Goal: Check status: Check status

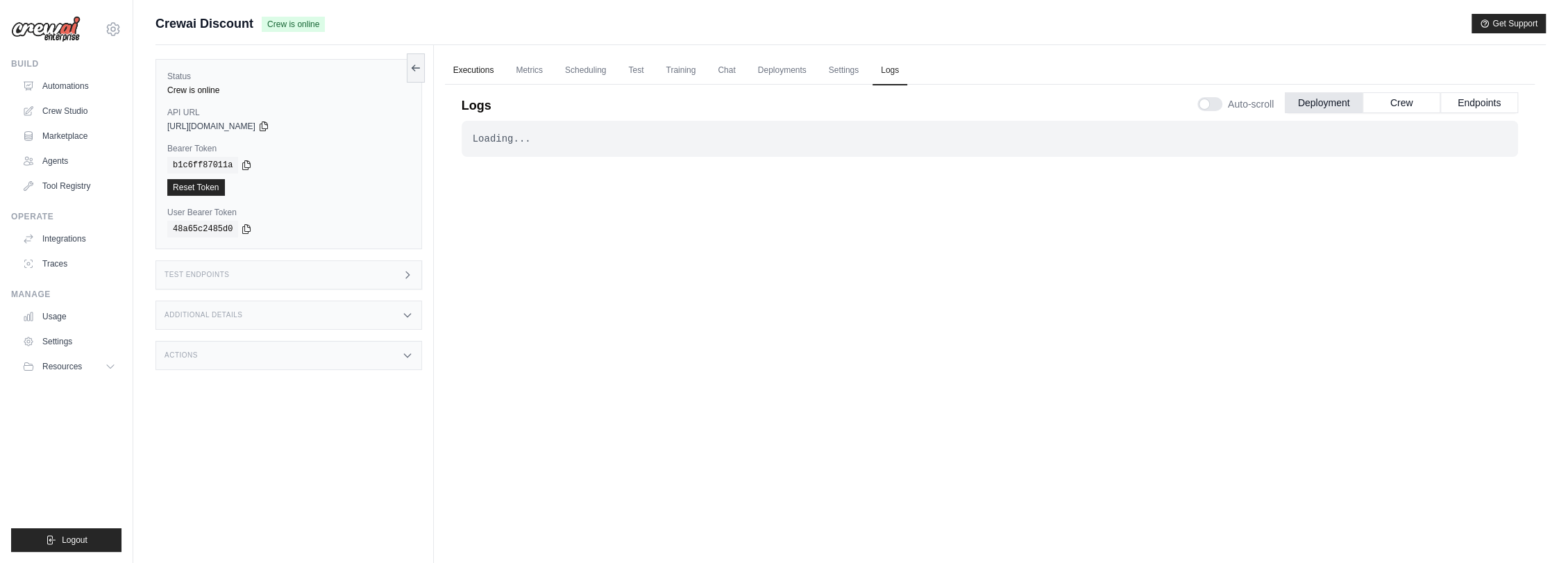
click at [477, 73] on link "Executions" at bounding box center [473, 71] width 57 height 29
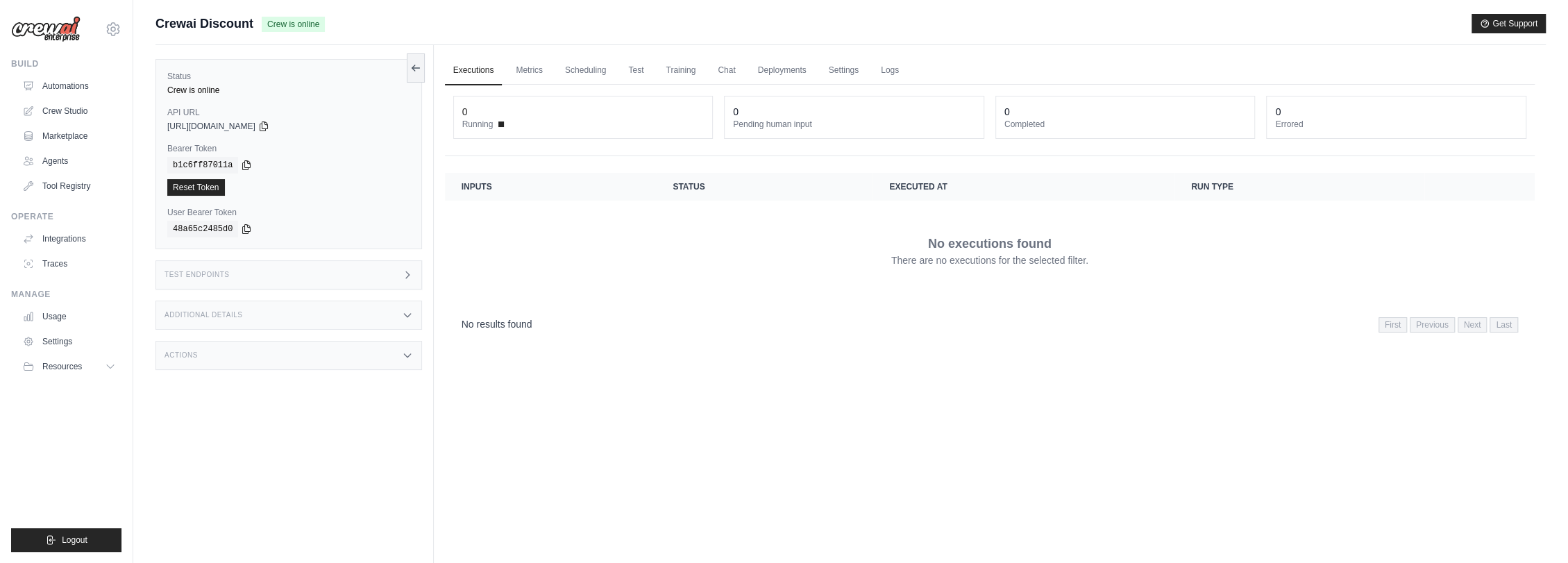
click at [911, 71] on ul "Executions Metrics Scheduling Test Training Chat Deployments Settings Logs" at bounding box center [989, 70] width 1089 height 29
click at [895, 71] on link "Logs" at bounding box center [889, 71] width 35 height 29
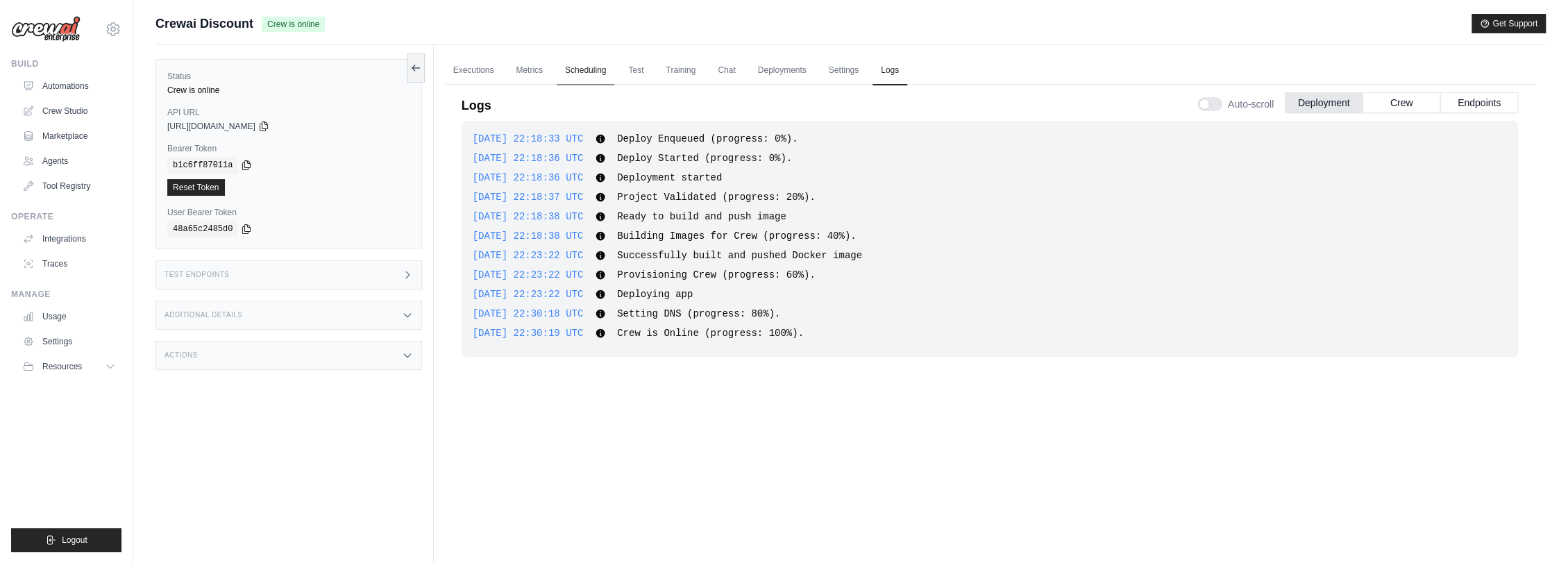
click at [570, 66] on link "Scheduling" at bounding box center [585, 71] width 57 height 29
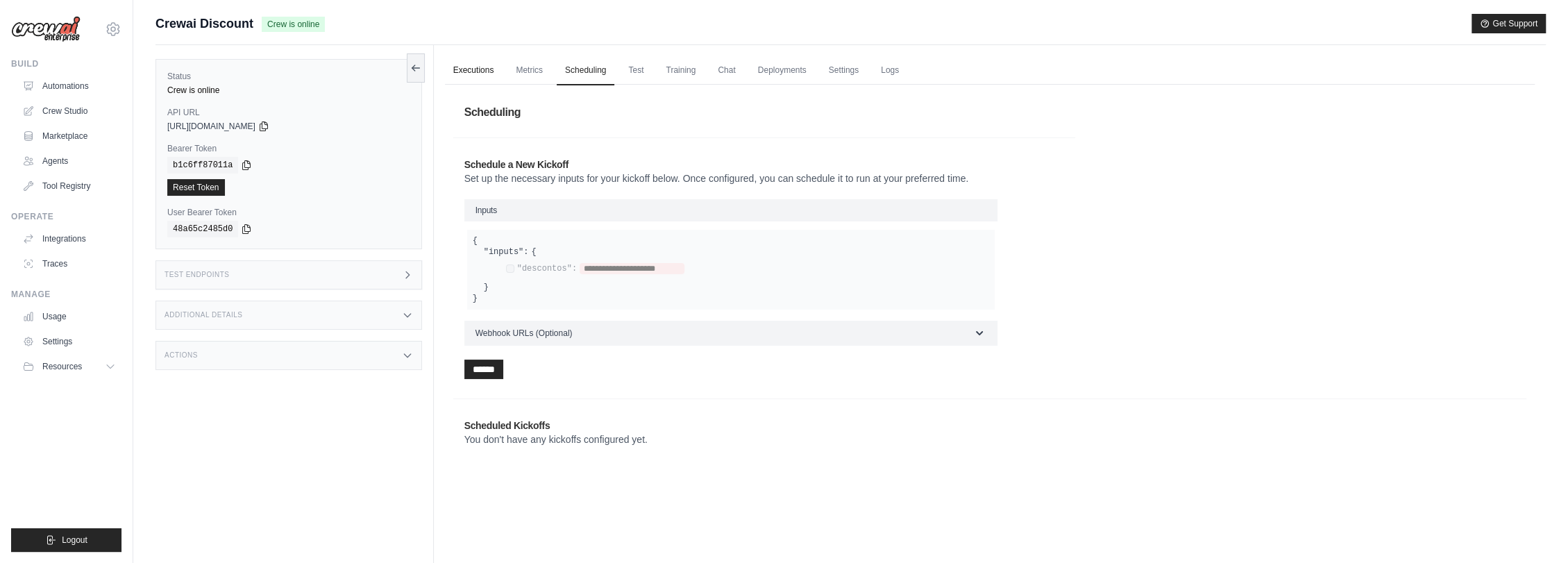
click at [489, 68] on link "Executions" at bounding box center [473, 71] width 57 height 29
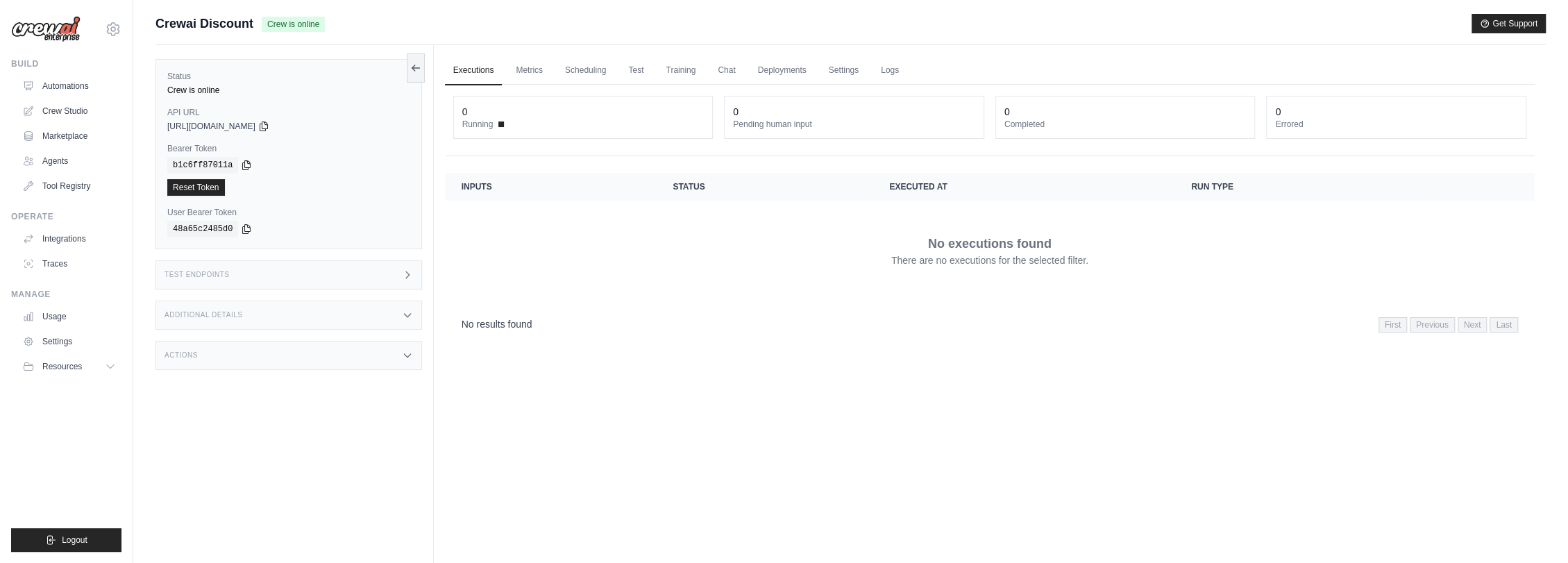
click at [241, 352] on div "Actions" at bounding box center [288, 356] width 266 height 29
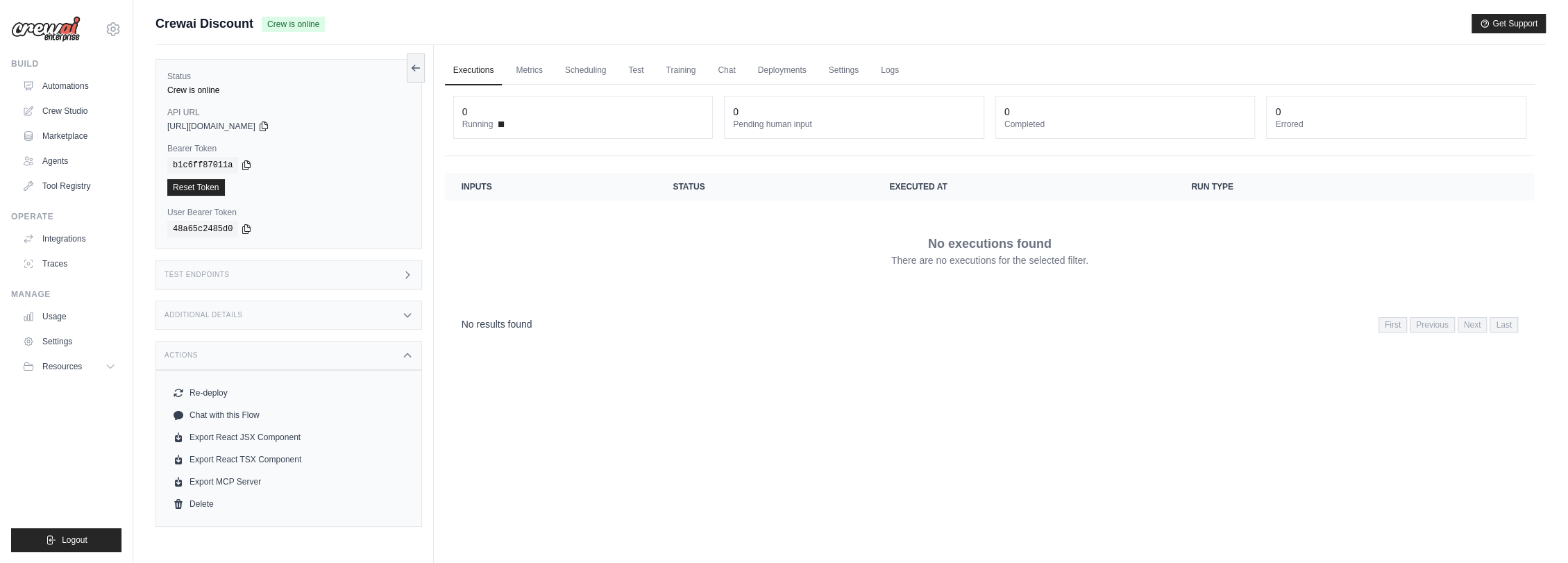
click at [259, 311] on div "Additional Details" at bounding box center [288, 315] width 266 height 29
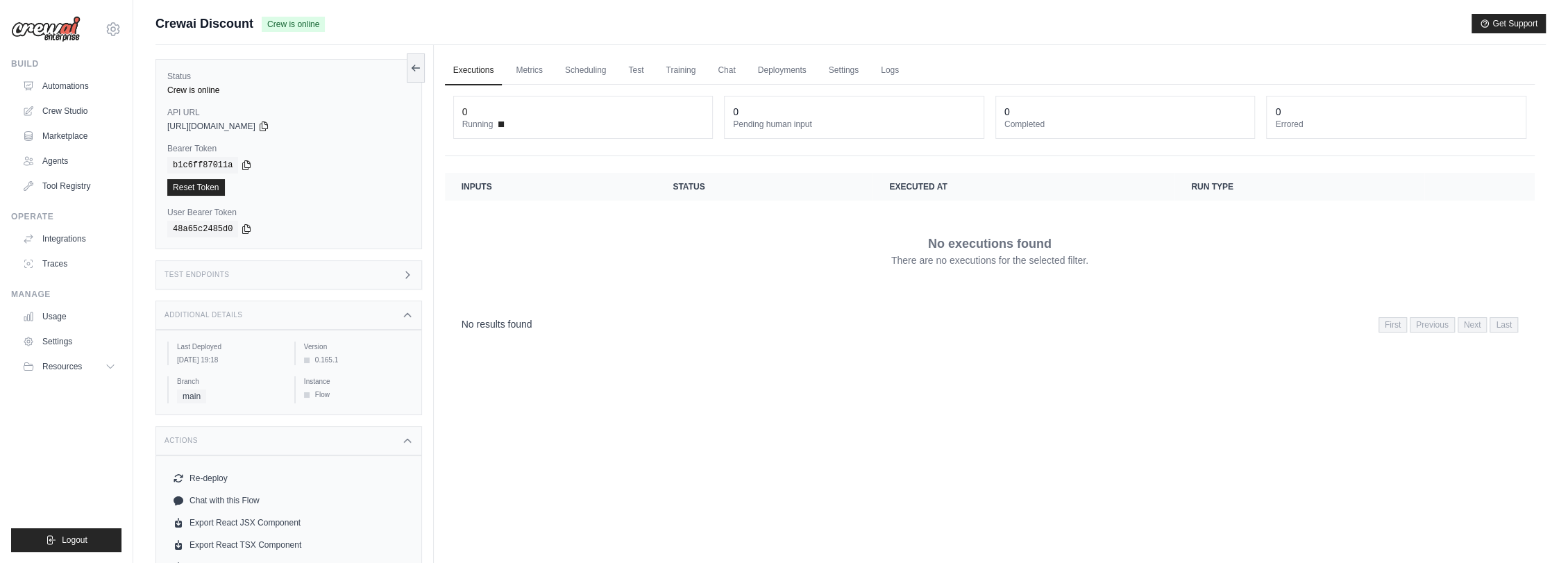
click at [268, 273] on div "Test Endpoints" at bounding box center [288, 275] width 266 height 29
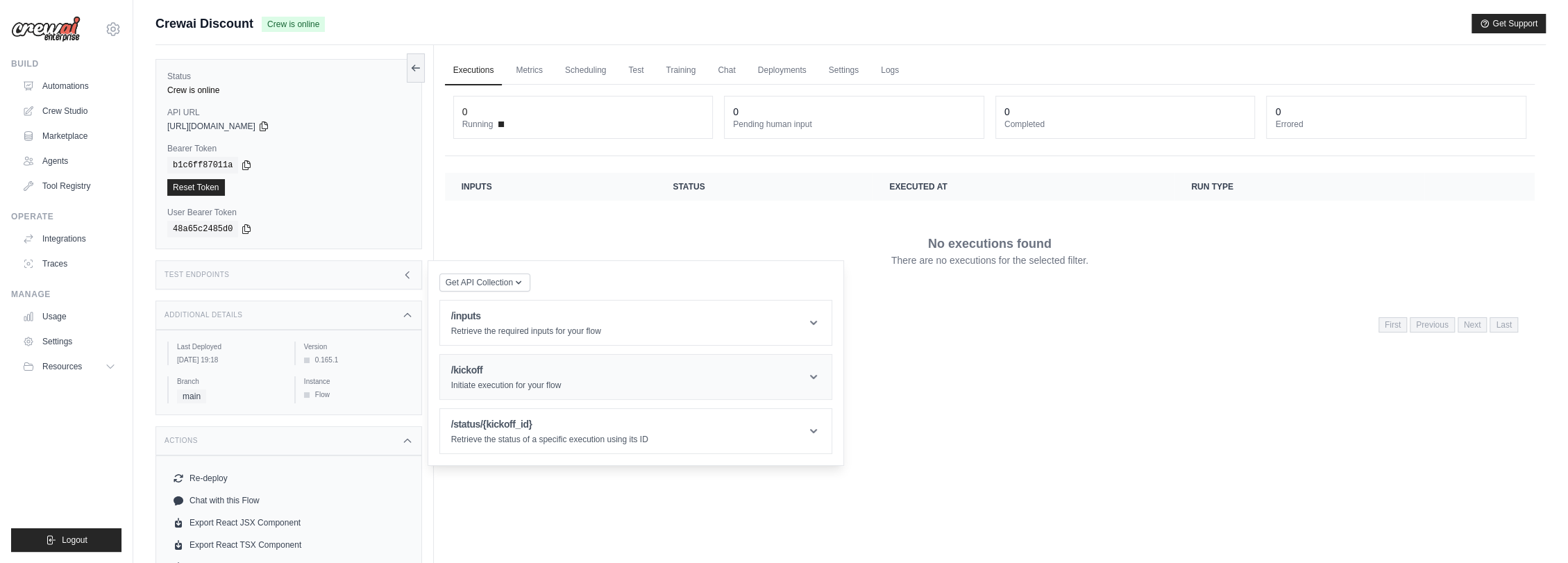
click at [488, 369] on h1 "/kickoff" at bounding box center [506, 370] width 110 height 14
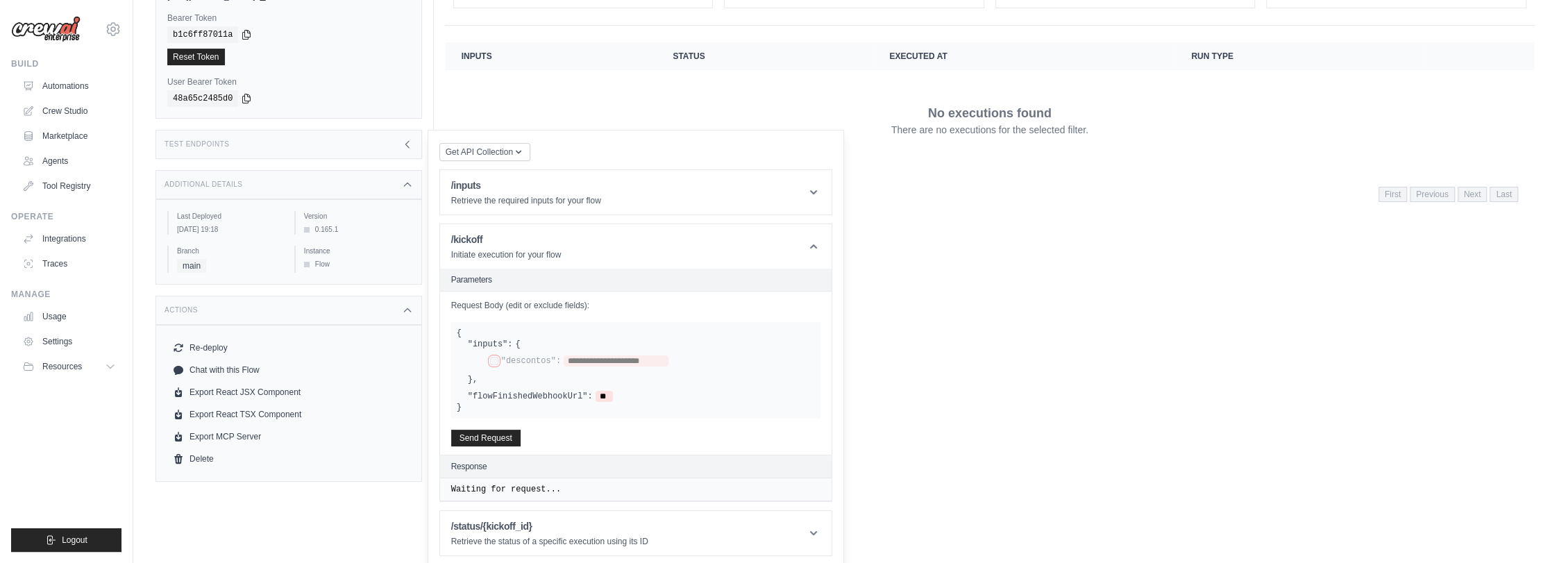
scroll to position [134, 0]
click at [489, 434] on button "Send Request" at bounding box center [486, 434] width 69 height 17
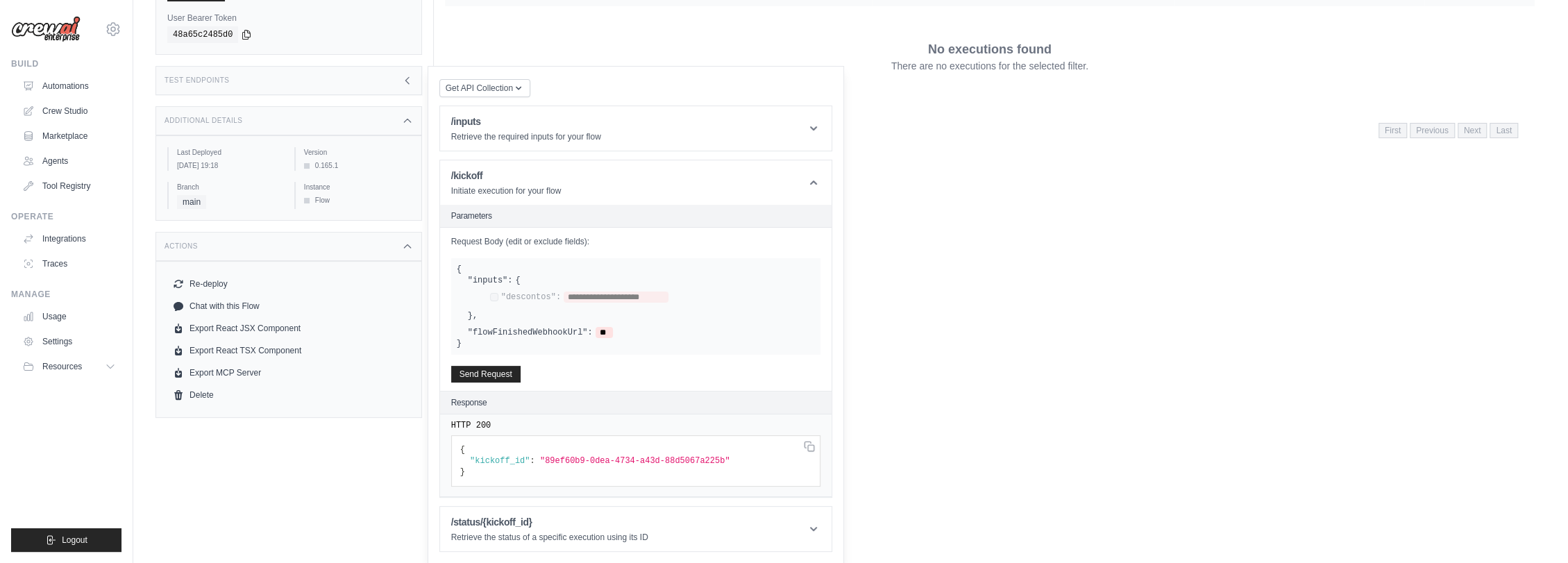
scroll to position [0, 0]
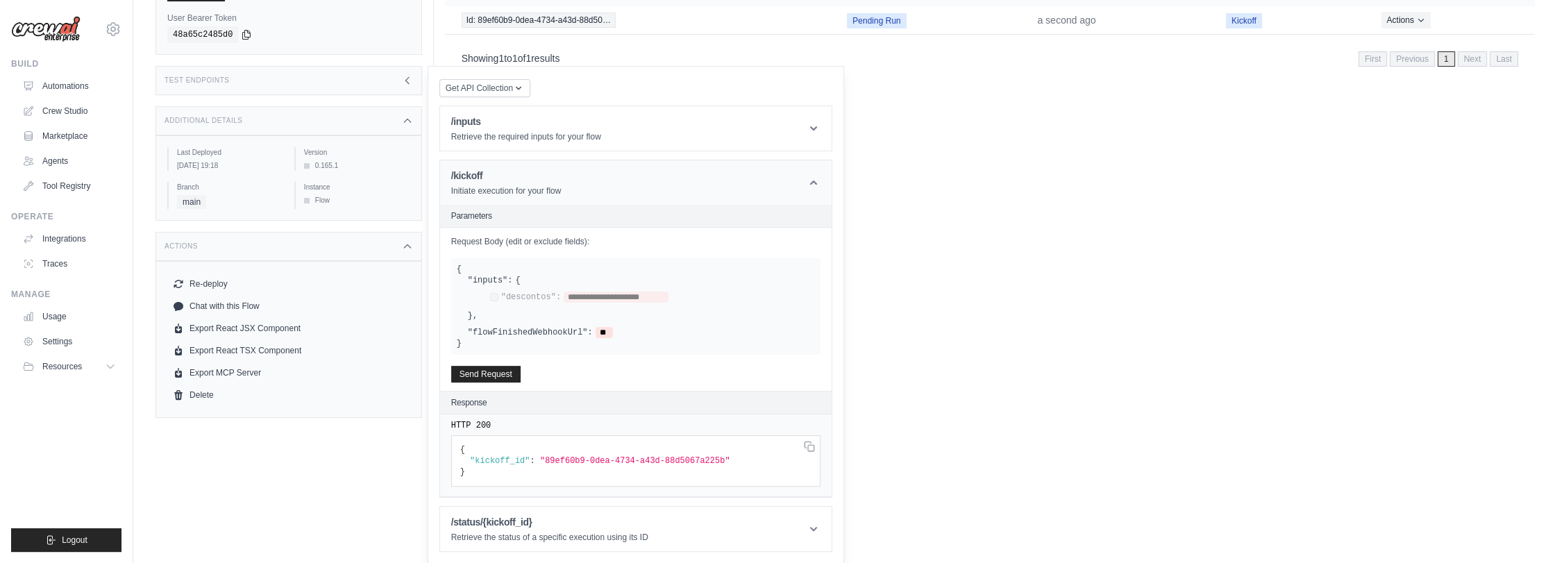
click at [812, 184] on icon at bounding box center [813, 182] width 14 height 14
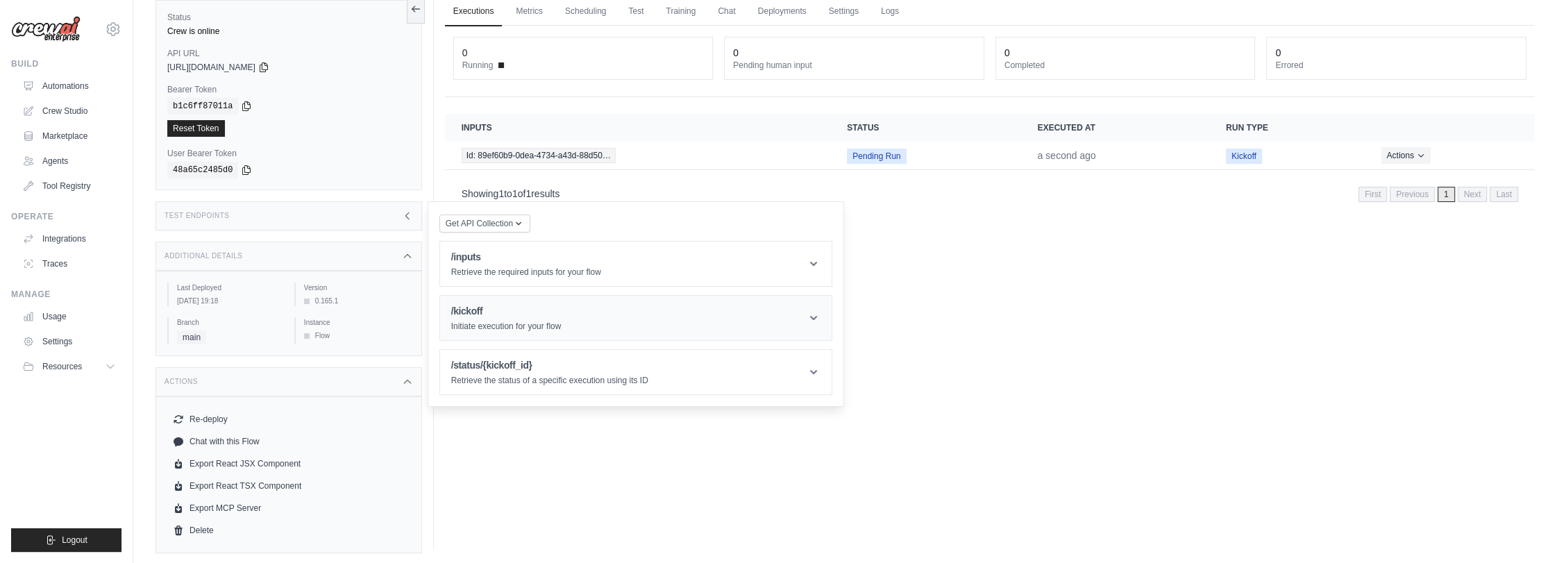
scroll to position [59, 0]
click at [979, 217] on div "Executions Metrics Scheduling Test Training Chat Deployments Settings Logs 0 Ru…" at bounding box center [989, 268] width 1111 height 563
click at [949, 351] on div "Executions Metrics Scheduling Test Training Chat Deployments Settings Logs 0 Ru…" at bounding box center [989, 268] width 1111 height 563
click at [643, 454] on div "Executions Metrics Scheduling Test Training Chat Deployments Settings Logs 0 Ru…" at bounding box center [989, 268] width 1111 height 563
click at [870, 155] on span "Pending Run" at bounding box center [876, 156] width 59 height 15
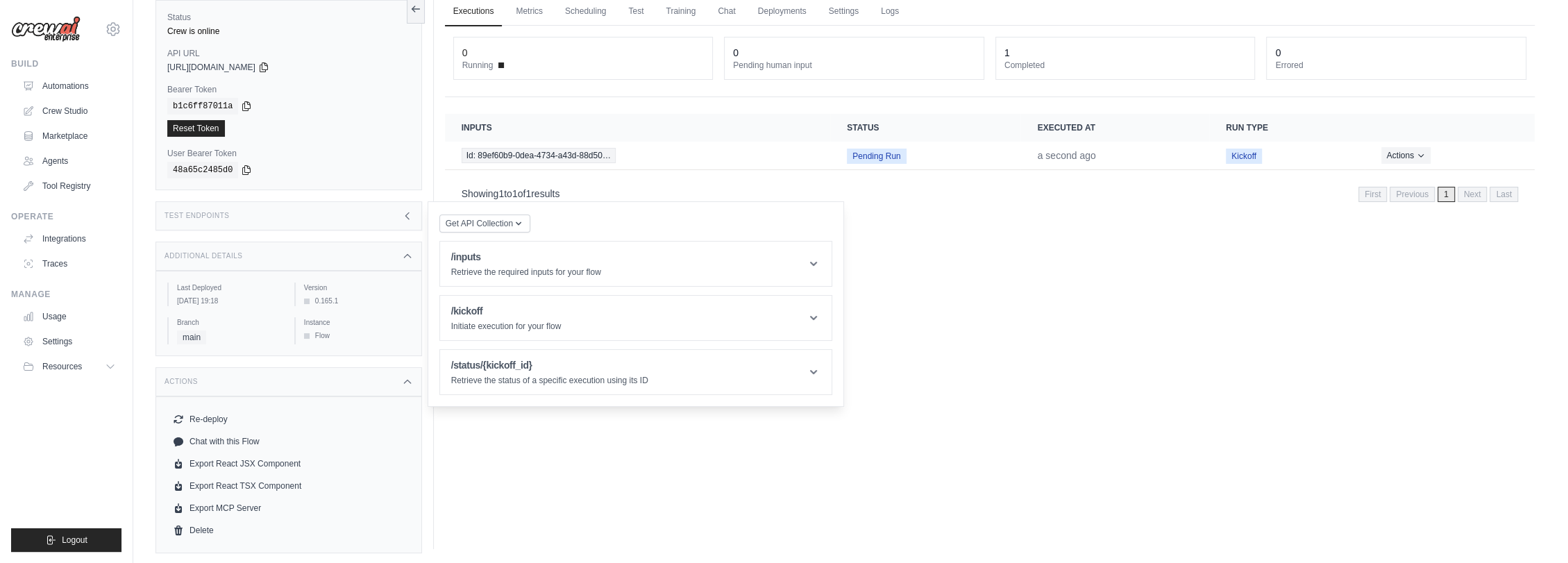
click at [407, 214] on icon at bounding box center [407, 215] width 11 height 11
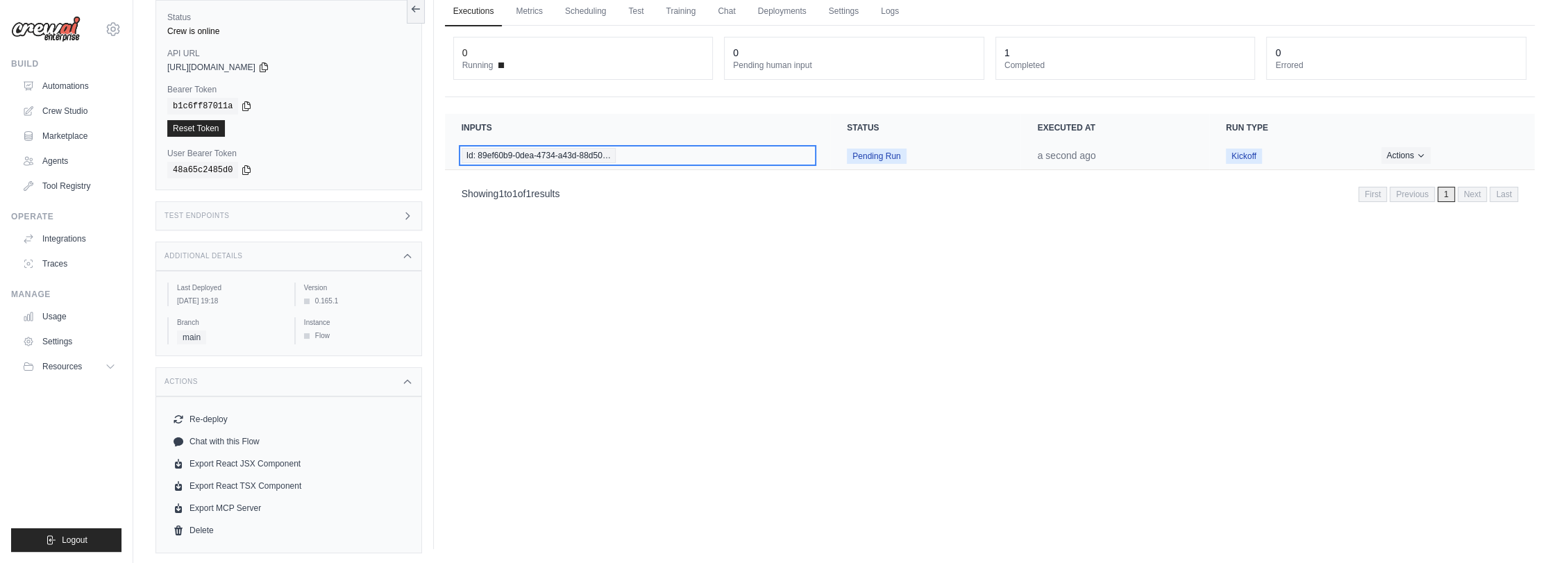
click at [559, 150] on span "Id: 89ef60b9-0dea-4734-a43d-88d50…" at bounding box center [539, 155] width 154 height 15
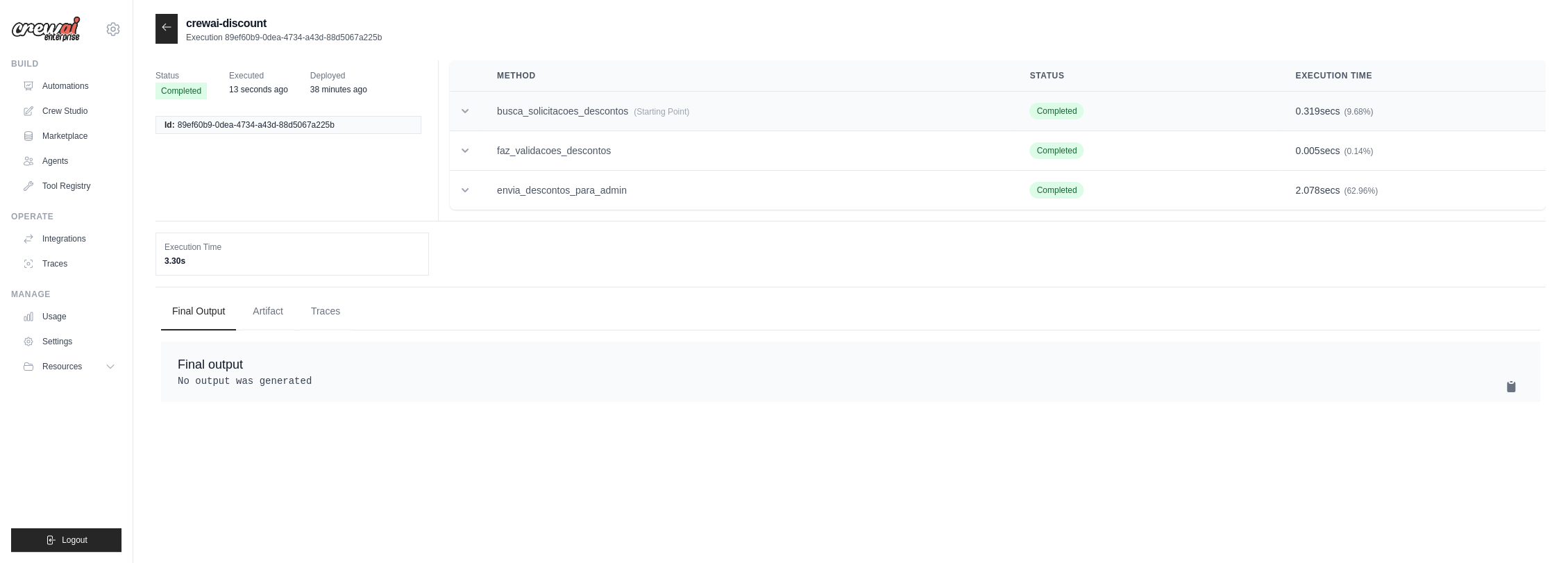
click at [590, 111] on td "busca_solicitacoes_descontos (Starting Point)" at bounding box center [746, 112] width 532 height 40
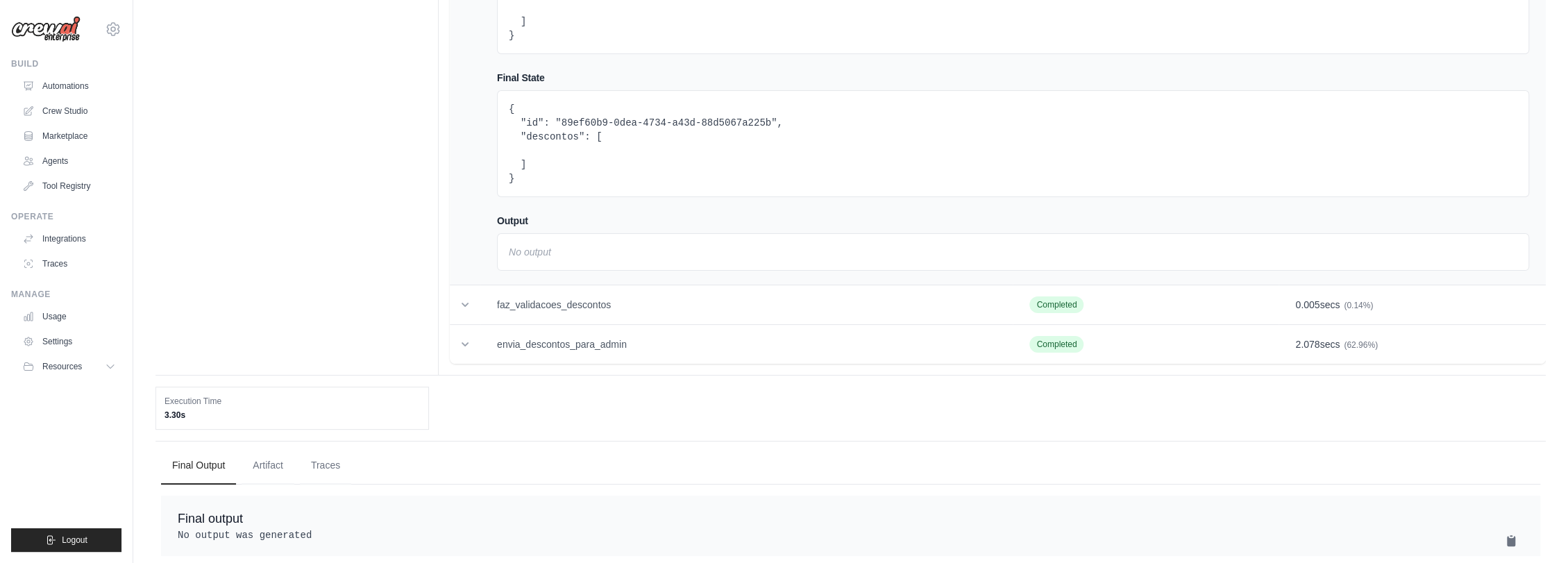
scroll to position [231, 0]
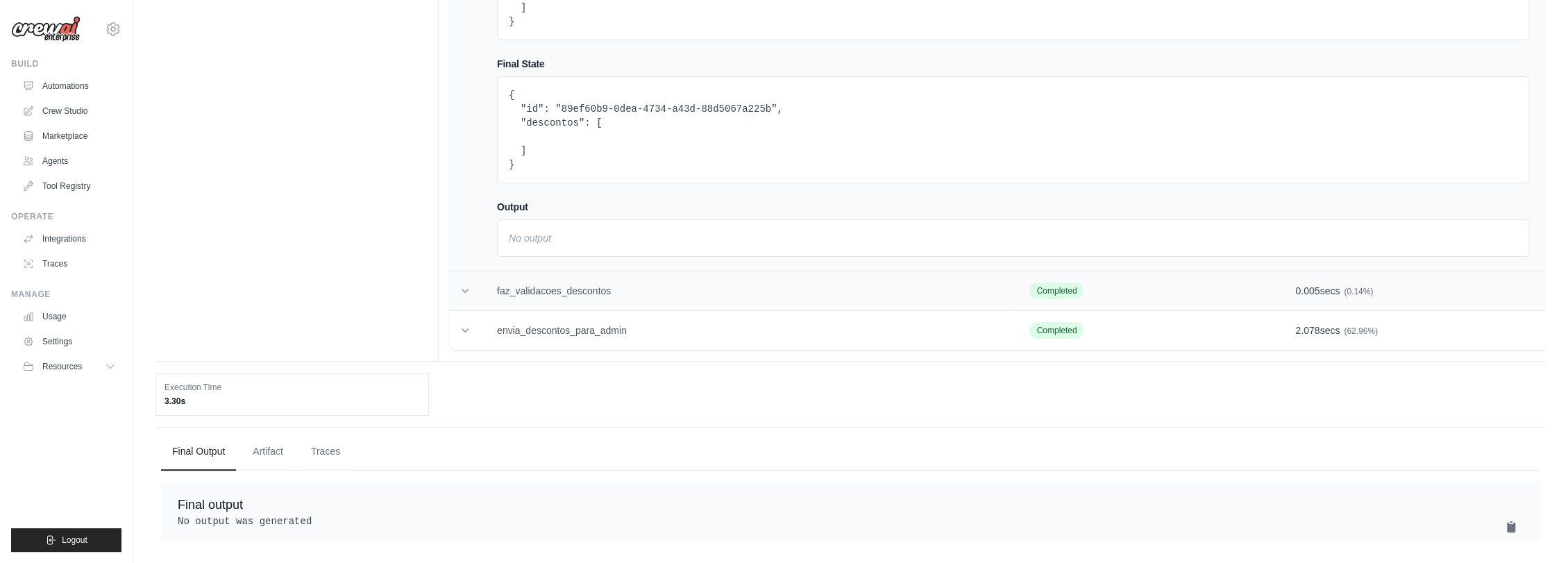
click at [584, 296] on td "faz_validacoes_descontos" at bounding box center [746, 291] width 532 height 40
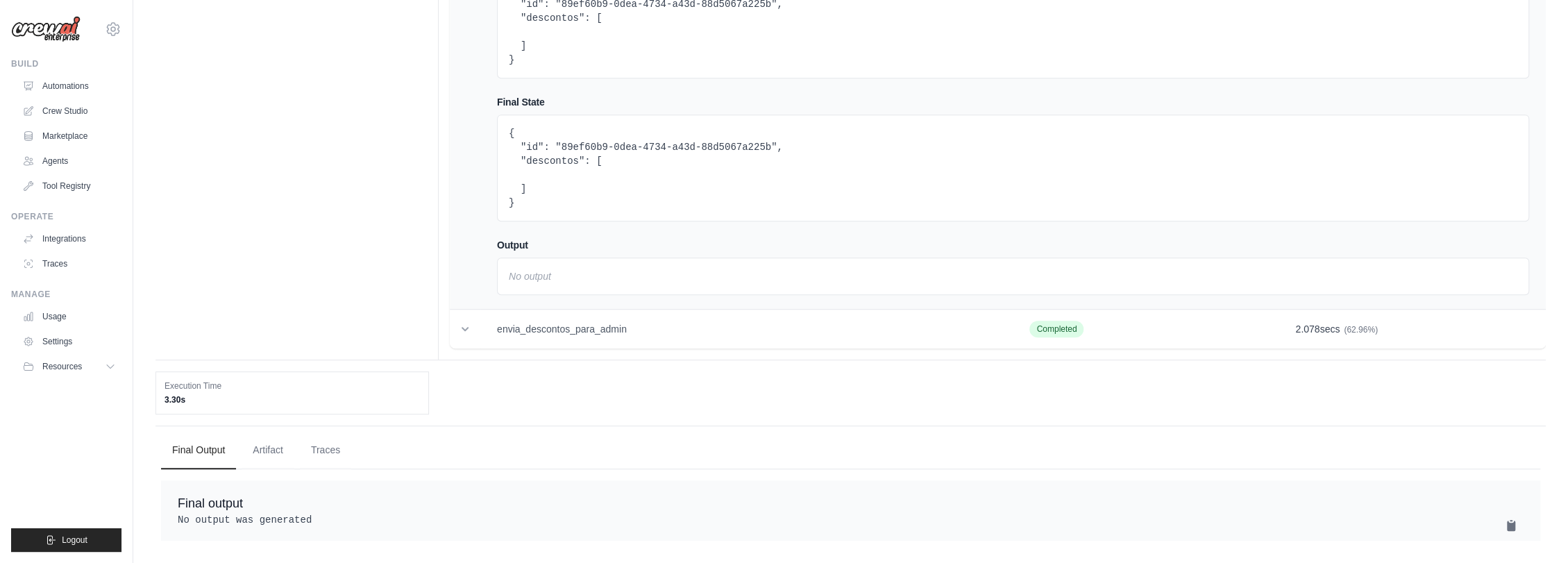
scroll to position [616, 0]
click at [593, 317] on td "envia_descontos_para_admin" at bounding box center [746, 329] width 532 height 40
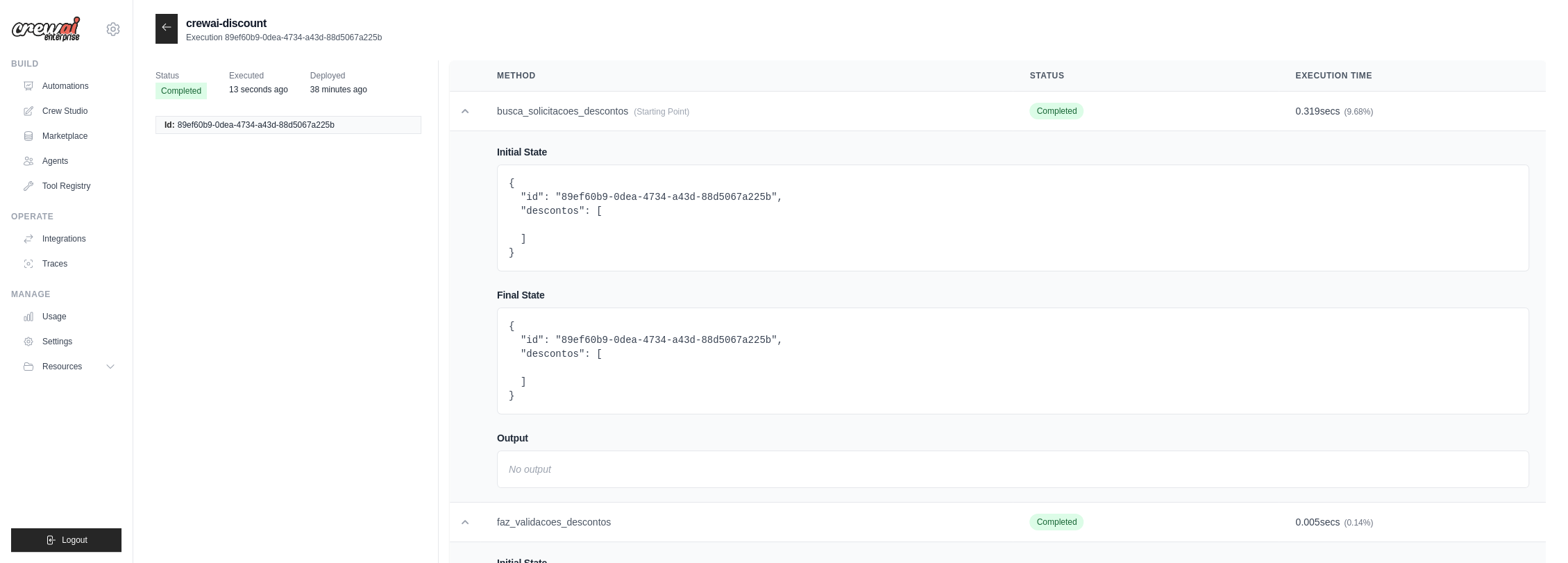
scroll to position [0, 0]
click at [559, 112] on td "busca_solicitacoes_descontos (Starting Point)" at bounding box center [746, 112] width 532 height 40
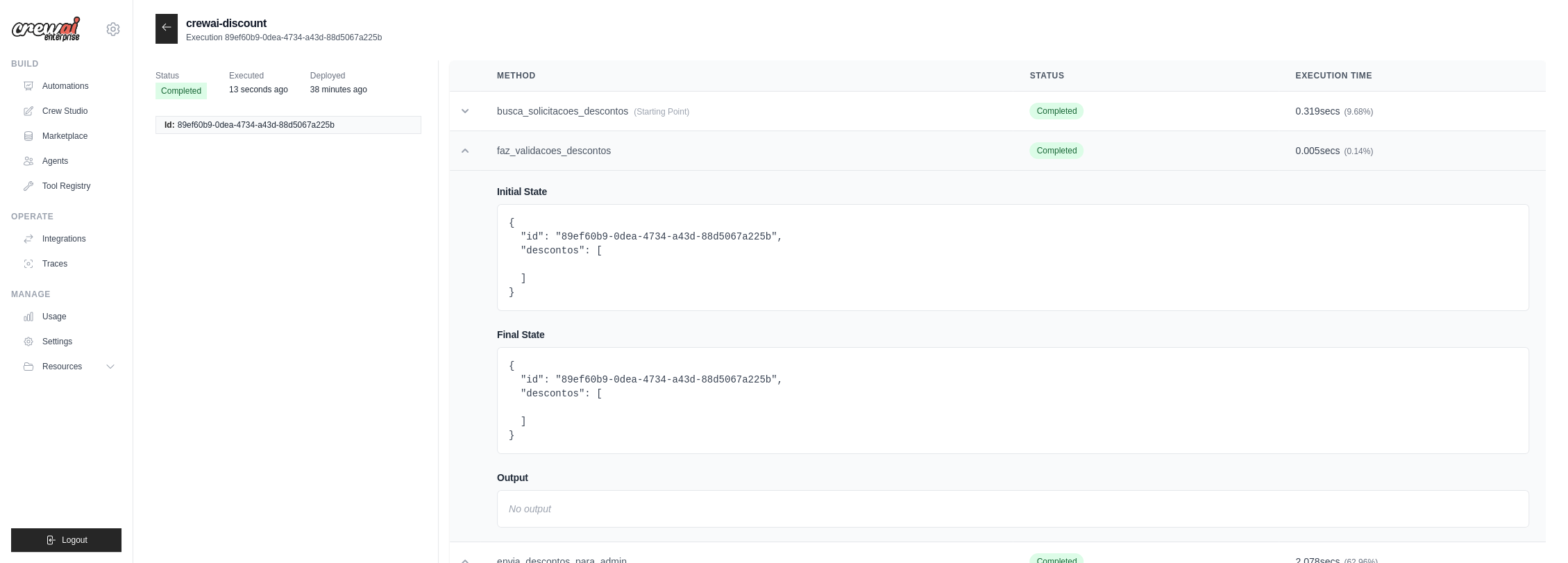
click at [568, 154] on td "faz_validacoes_descontos" at bounding box center [746, 151] width 532 height 40
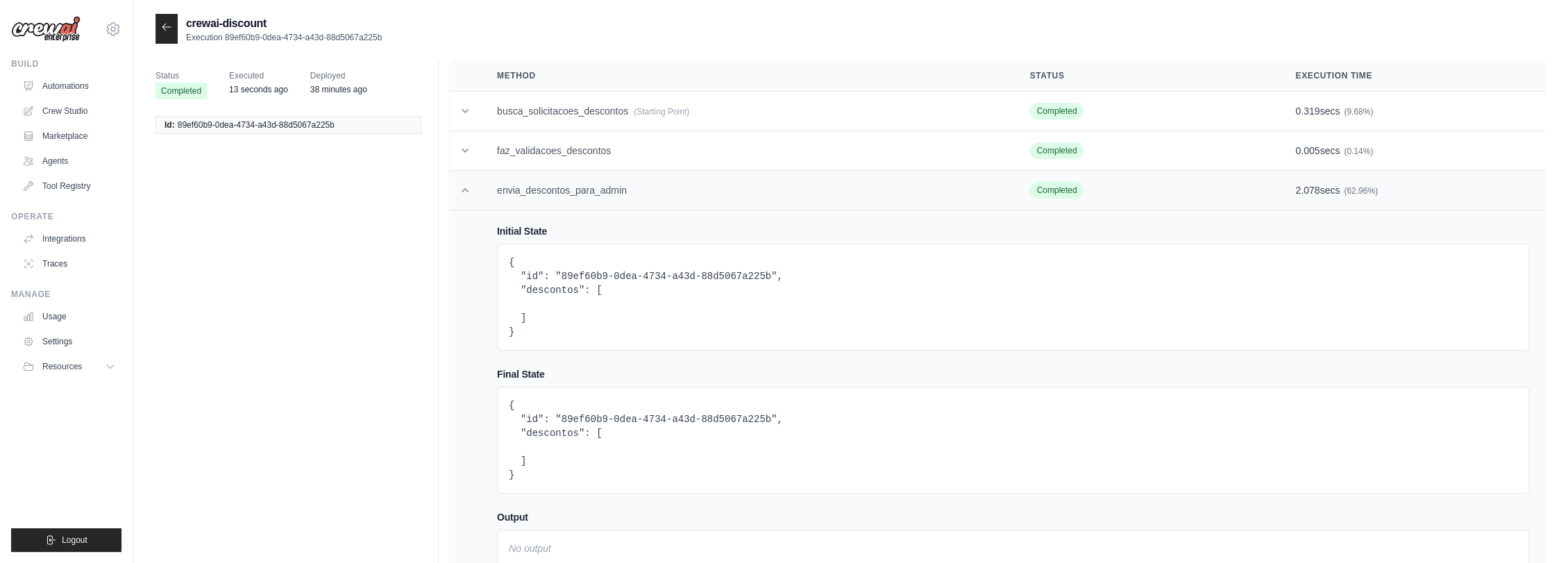
click at [582, 190] on td "envia_descontos_para_admin" at bounding box center [746, 190] width 532 height 40
